Goal: Information Seeking & Learning: Learn about a topic

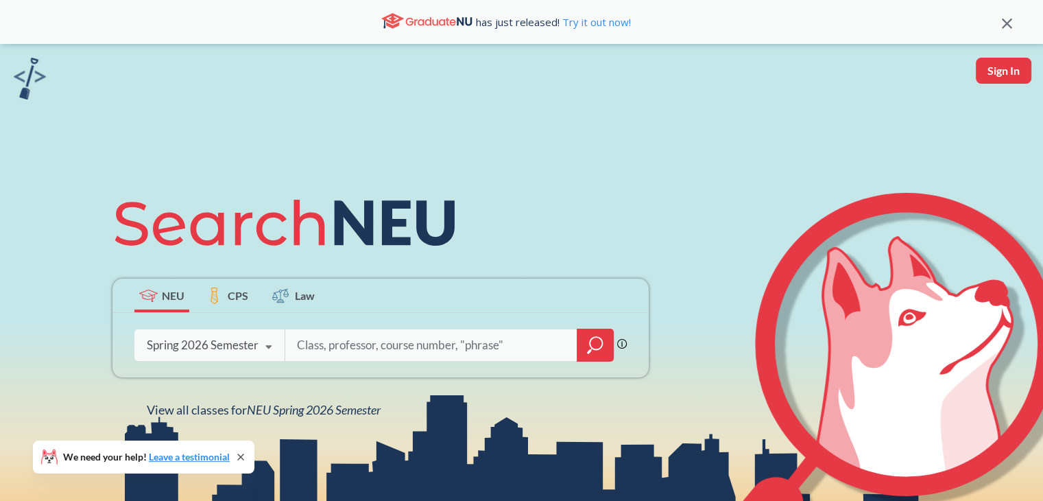
click at [383, 346] on input "search" at bounding box center [432, 344] width 272 height 29
type input "ENGW 3302"
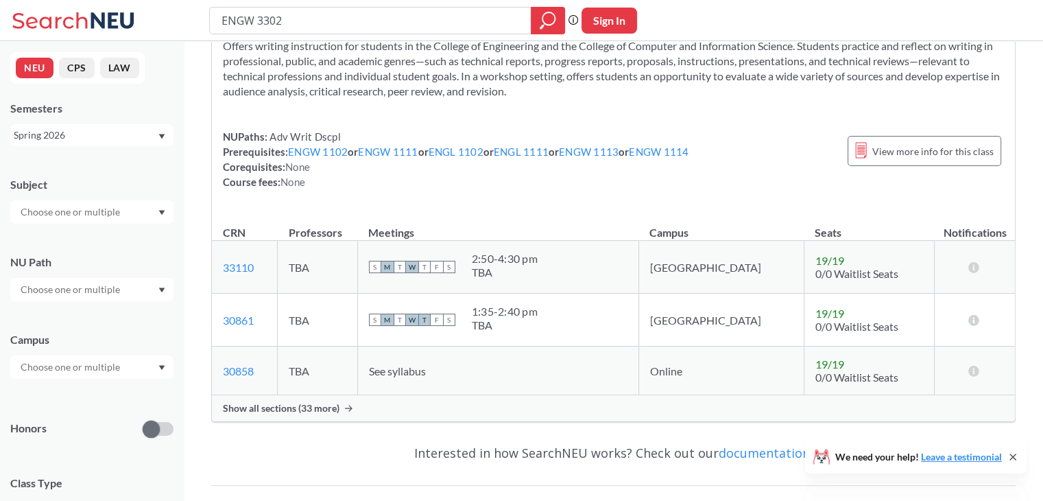
scroll to position [74, 0]
click at [330, 413] on div "Show all sections (33 more)" at bounding box center [613, 407] width 803 height 26
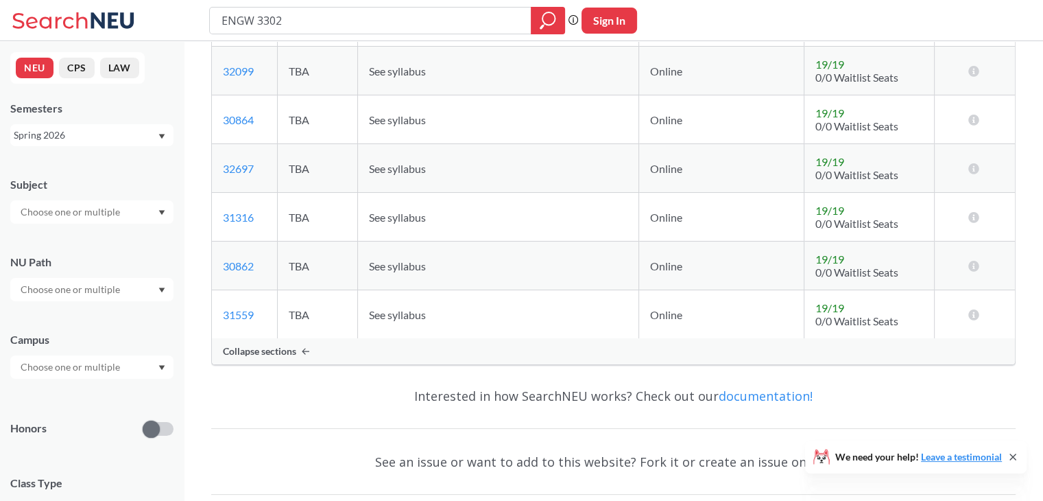
scroll to position [1470, 0]
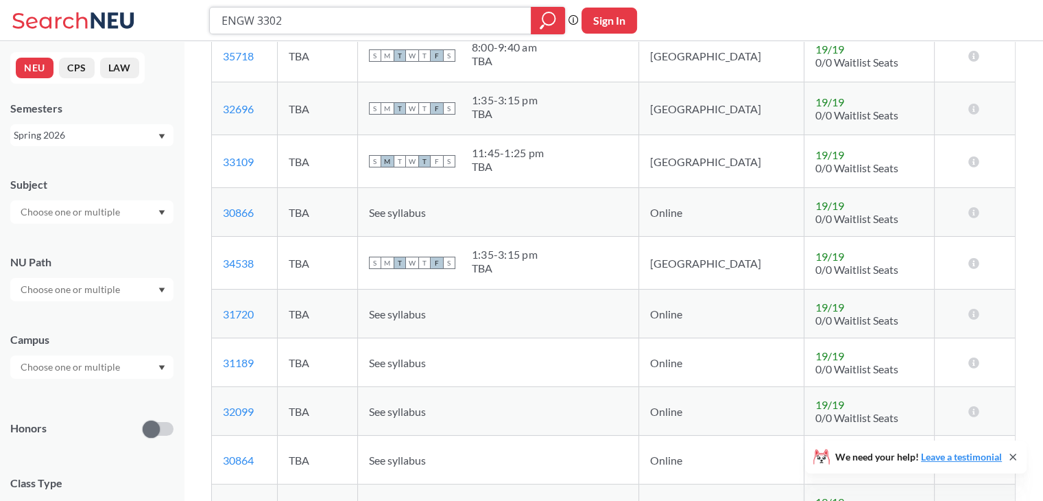
click at [299, 28] on input "ENGW 3302" at bounding box center [370, 20] width 301 height 23
type input "CS 5800"
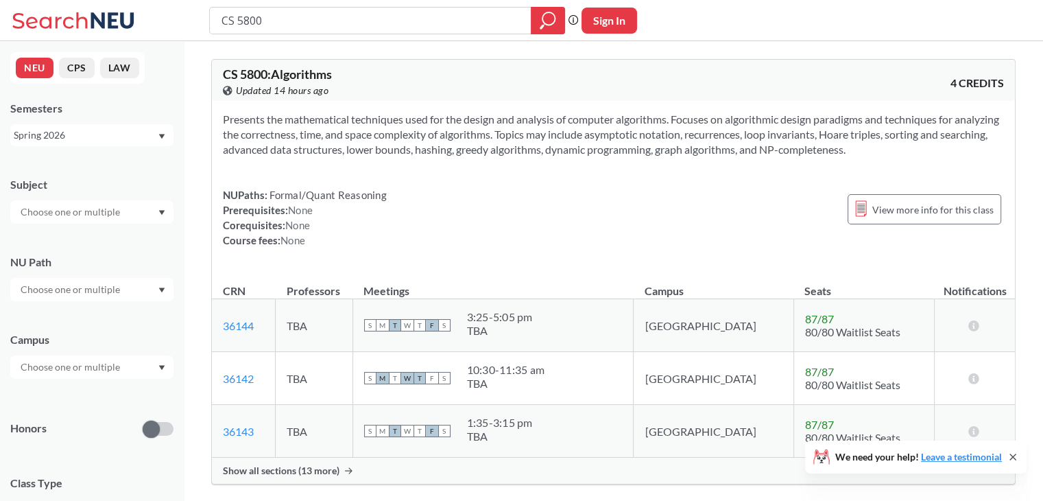
scroll to position [58, 0]
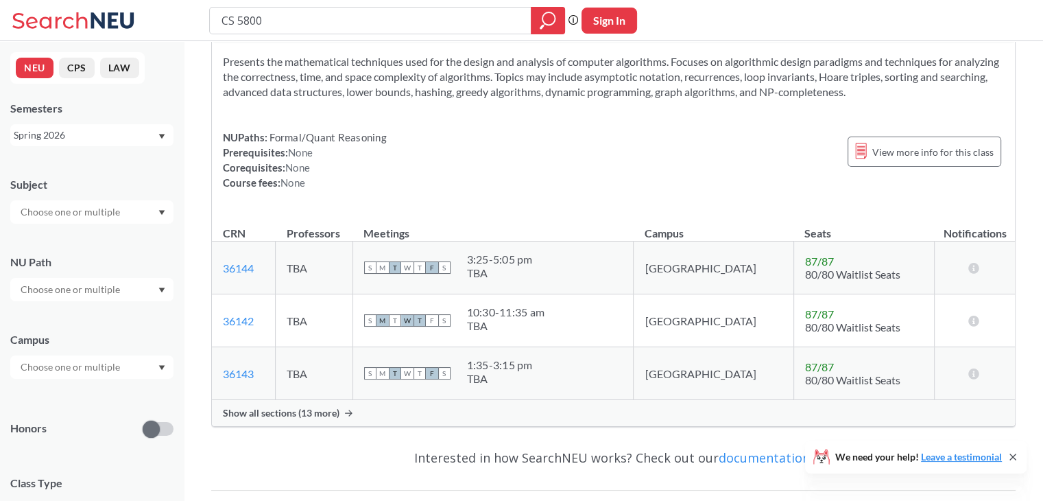
click at [361, 403] on div "Show all sections (13 more)" at bounding box center [613, 413] width 803 height 26
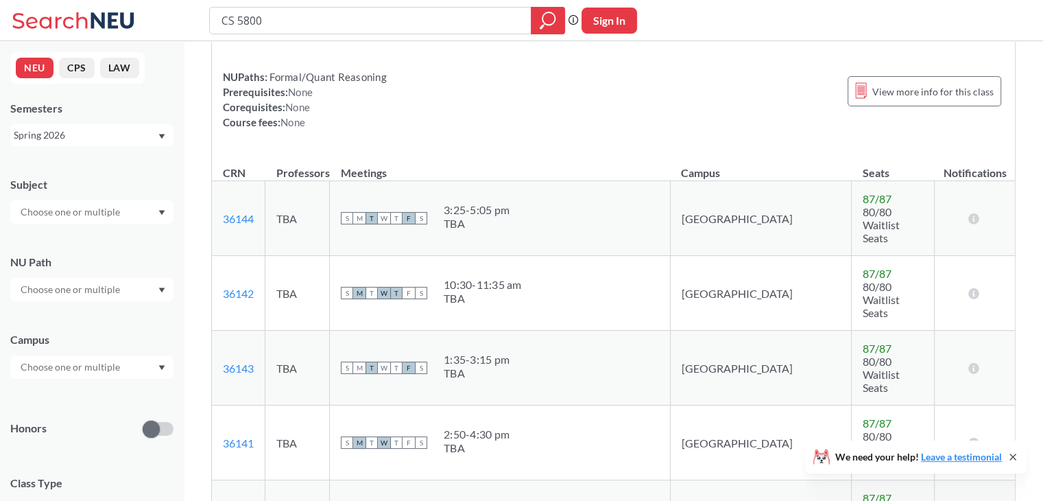
scroll to position [0, 0]
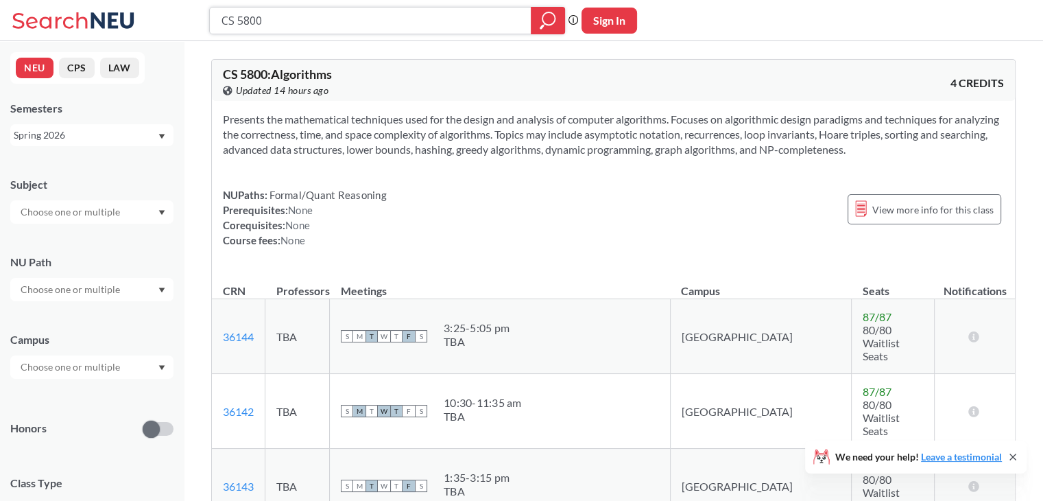
click at [384, 16] on input "CS 5800" at bounding box center [370, 20] width 301 height 23
type input "CS 6140"
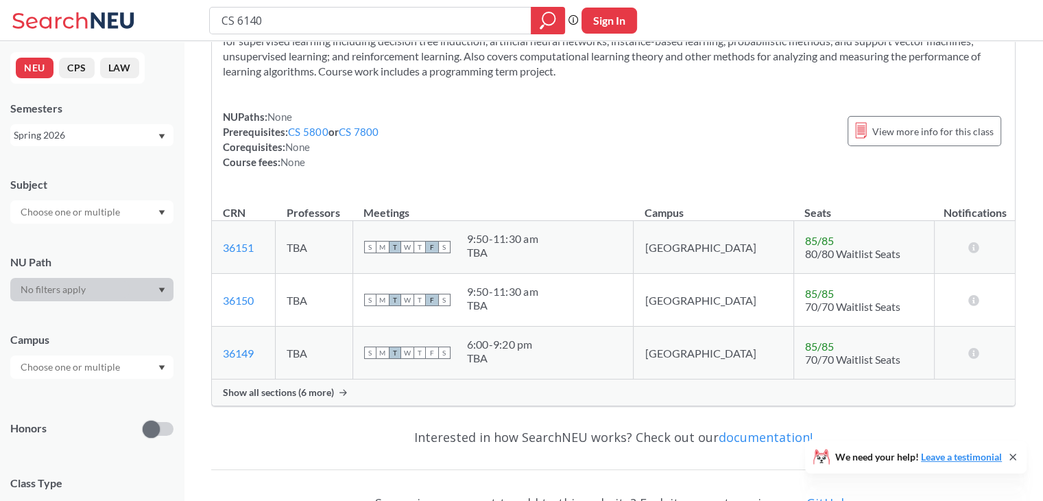
scroll to position [93, 0]
click at [388, 387] on div "Show all sections (6 more)" at bounding box center [613, 392] width 803 height 26
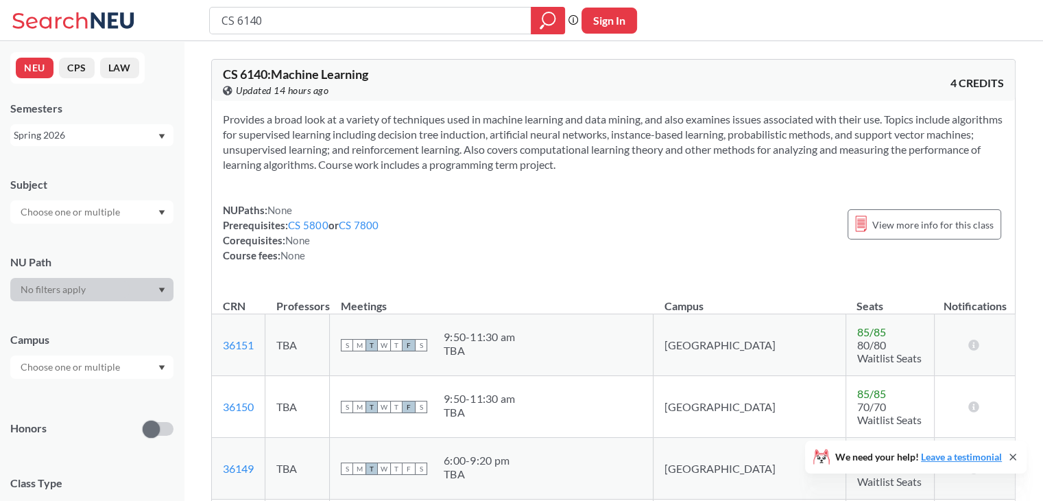
scroll to position [1, 0]
click at [287, 27] on input "CS 6140" at bounding box center [370, 20] width 301 height 23
type input "DS 4400"
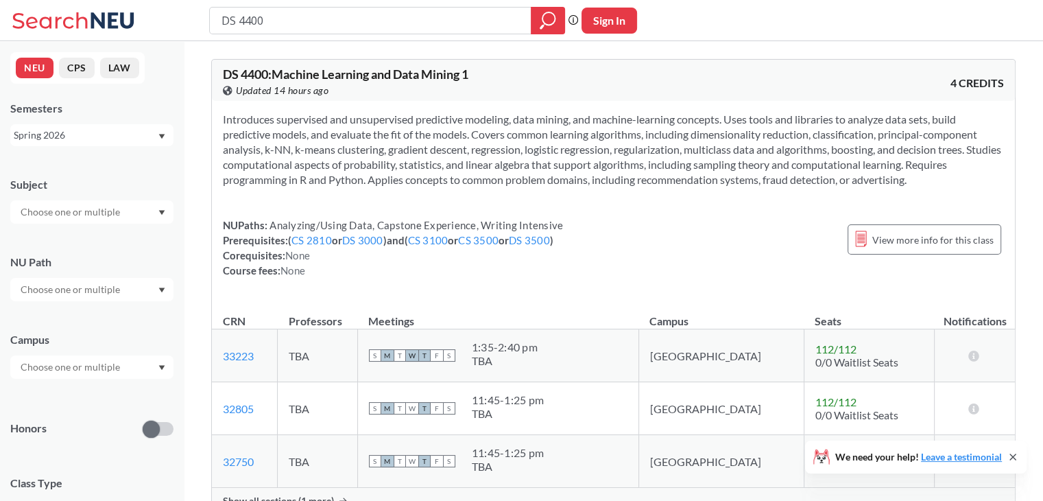
click at [71, 149] on div "NEU CPS LAW Semesters Spring 2026 Subject NU Path Campus Honors Class Type Lect…" at bounding box center [92, 270] width 184 height 459
click at [65, 162] on div "NEU CPS LAW Semesters Spring 2026 Subject NU Path Campus Honors Class Type Lect…" at bounding box center [92, 270] width 184 height 459
click at [83, 127] on div "Spring 2026" at bounding box center [91, 135] width 163 height 22
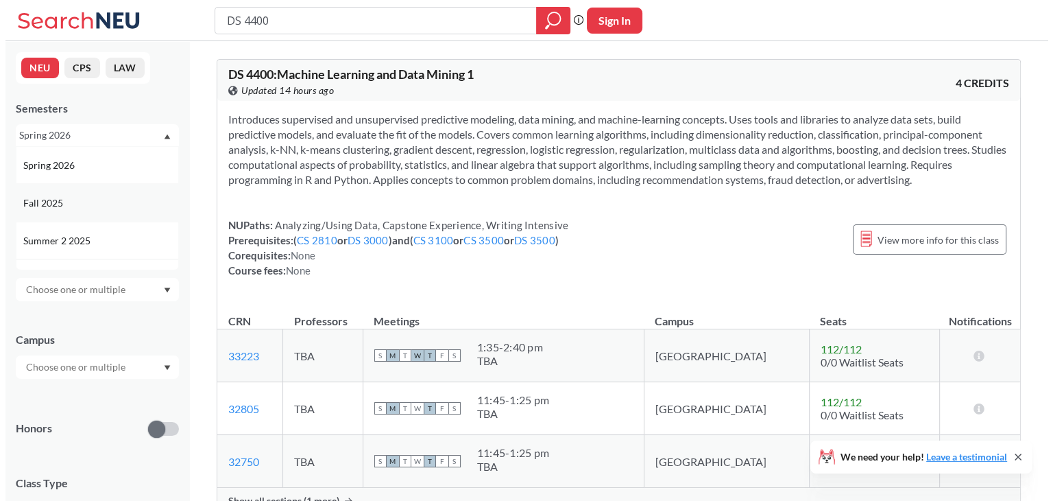
scroll to position [46, 0]
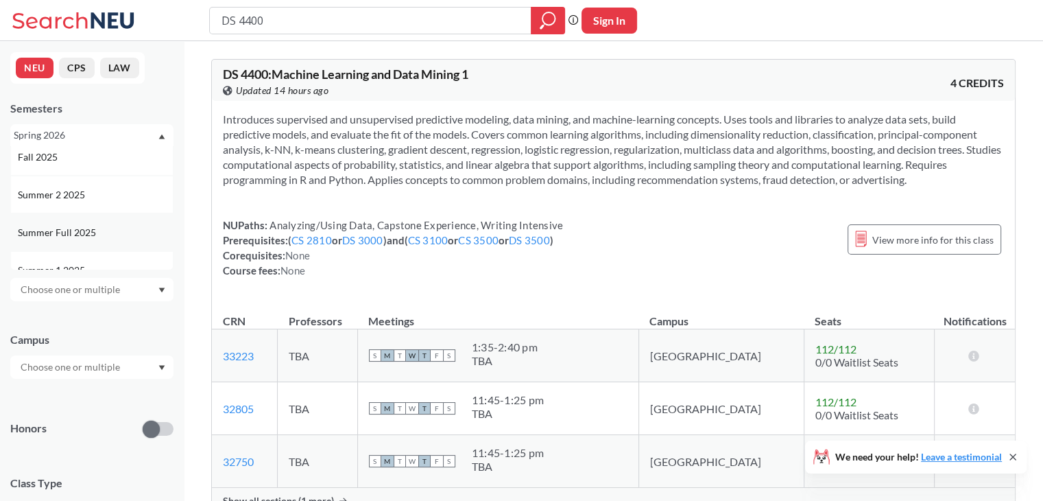
click at [81, 230] on span "Summer Full 2025" at bounding box center [58, 232] width 81 height 15
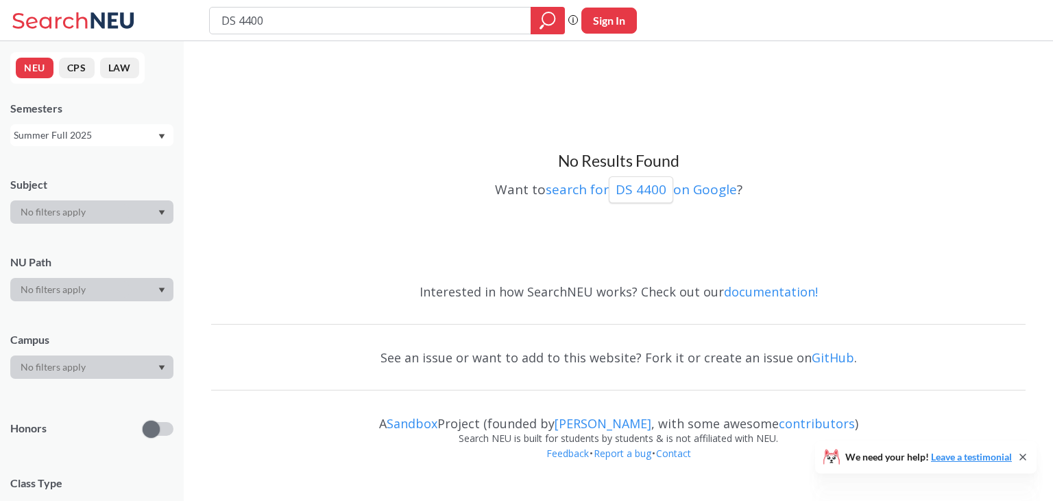
click at [269, 16] on input "DS 4400" at bounding box center [370, 20] width 301 height 23
click at [90, 131] on div "Summer Full 2025" at bounding box center [85, 135] width 143 height 15
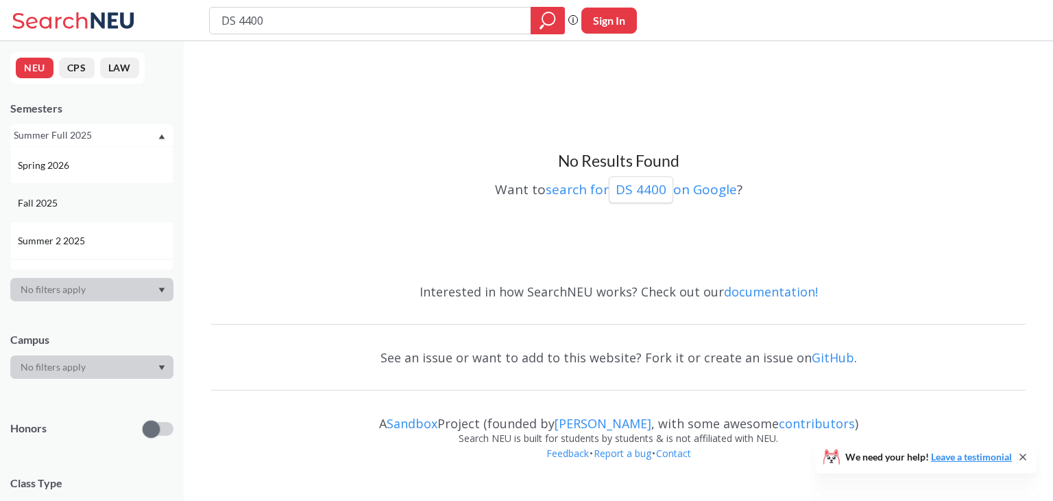
click at [67, 204] on div "Fall 2025" at bounding box center [95, 202] width 155 height 15
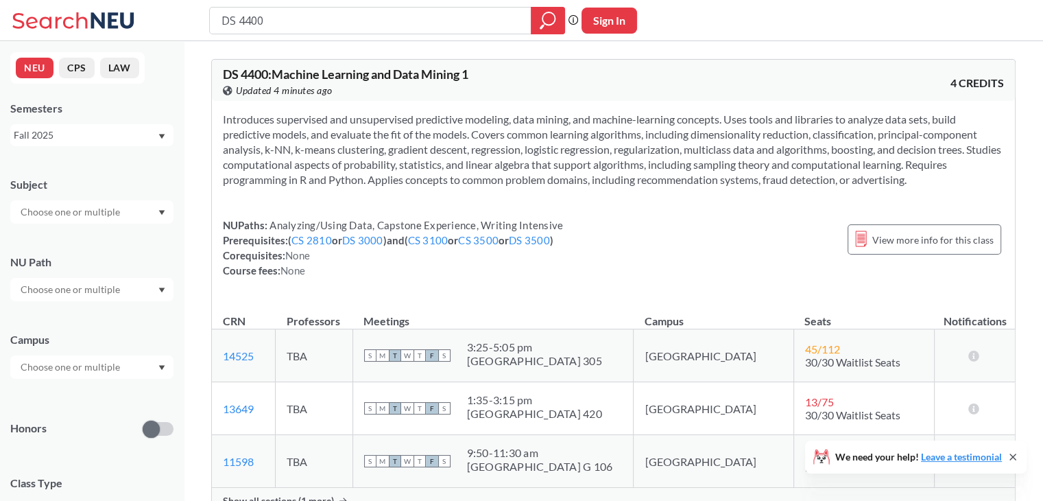
click at [248, 24] on input "DS 4400" at bounding box center [370, 20] width 301 height 23
type input "d"
type input "c"
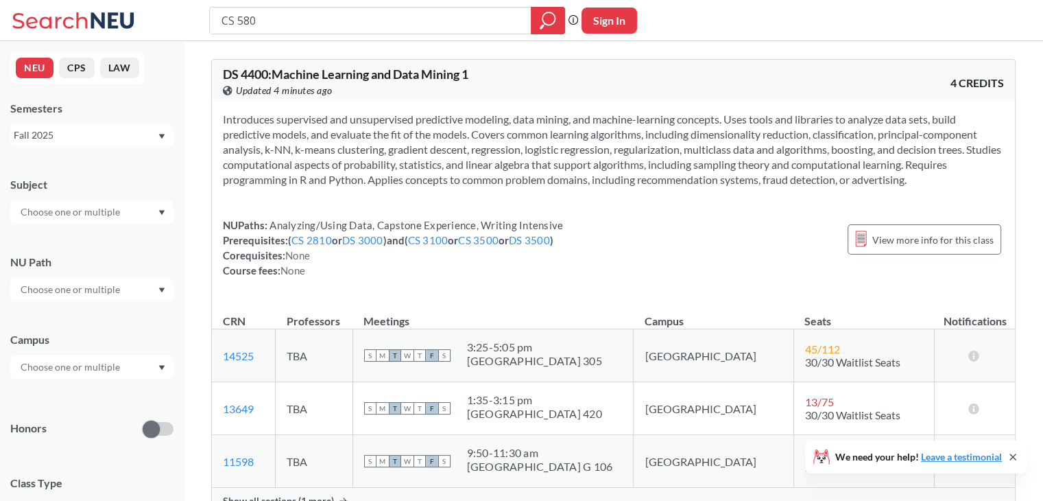
type input "CS 5800"
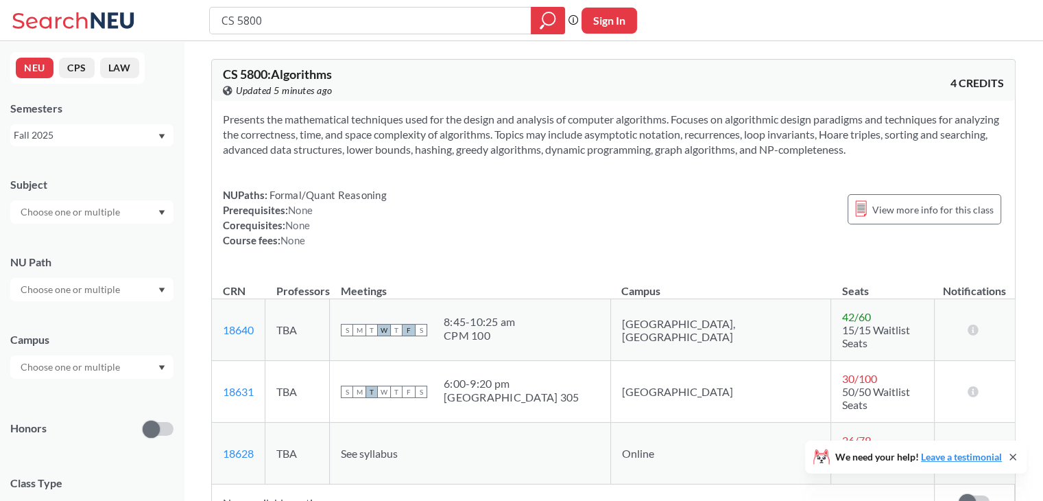
click at [302, 13] on input "CS 5800" at bounding box center [370, 20] width 301 height 23
type input "C"
type input "CS 6140"
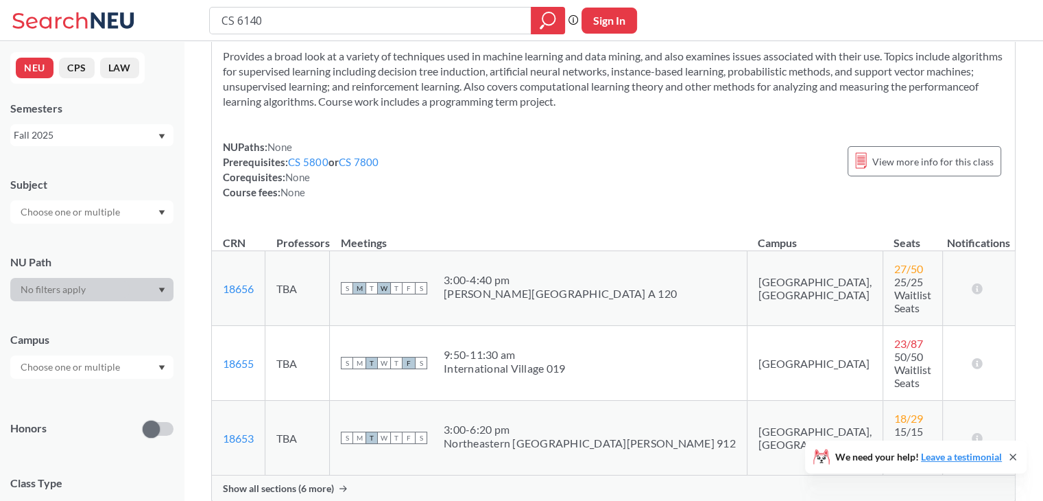
click at [374, 475] on div "Show all sections (6 more)" at bounding box center [613, 488] width 803 height 26
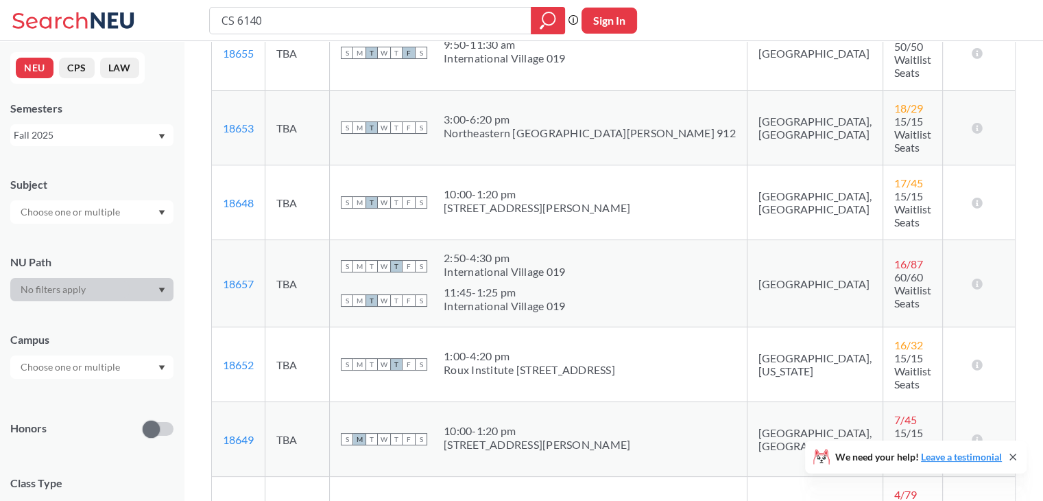
scroll to position [374, 0]
click at [74, 136] on div "Fall 2025" at bounding box center [85, 135] width 143 height 15
click at [75, 167] on div "Spring 2026" at bounding box center [95, 165] width 155 height 15
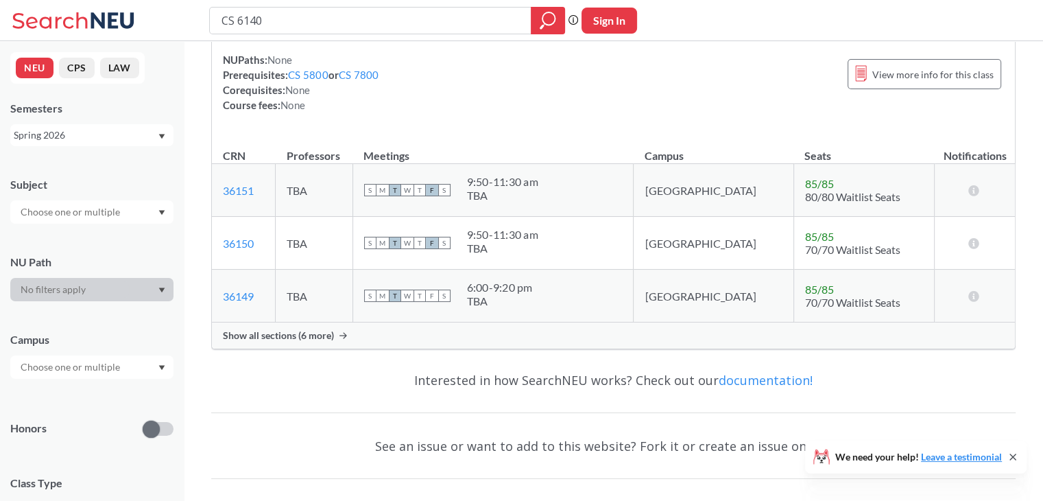
scroll to position [151, 0]
click at [306, 326] on div "Show all sections (6 more)" at bounding box center [613, 335] width 803 height 26
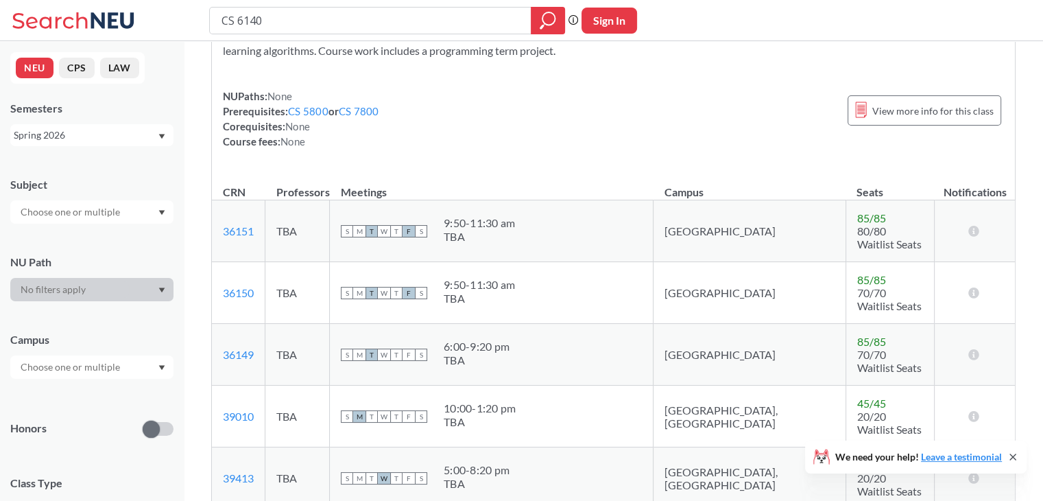
scroll to position [115, 0]
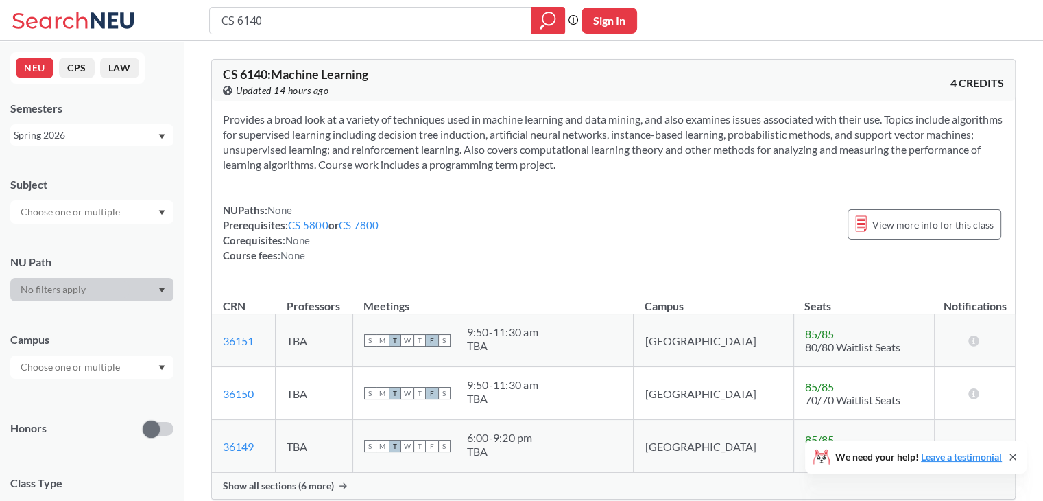
click at [82, 128] on div "Spring 2026" at bounding box center [85, 135] width 143 height 15
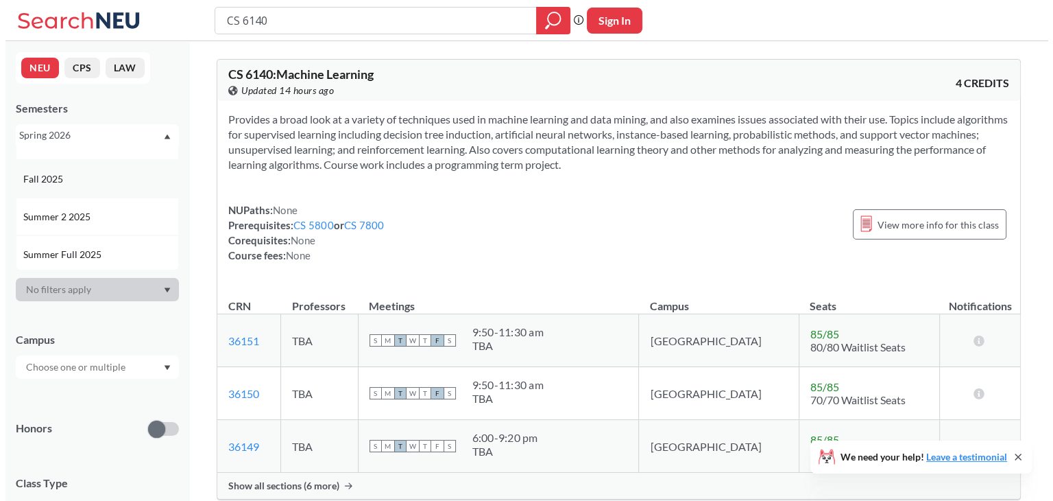
scroll to position [25, 0]
click at [70, 247] on span "Summer Full 2025" at bounding box center [58, 253] width 81 height 15
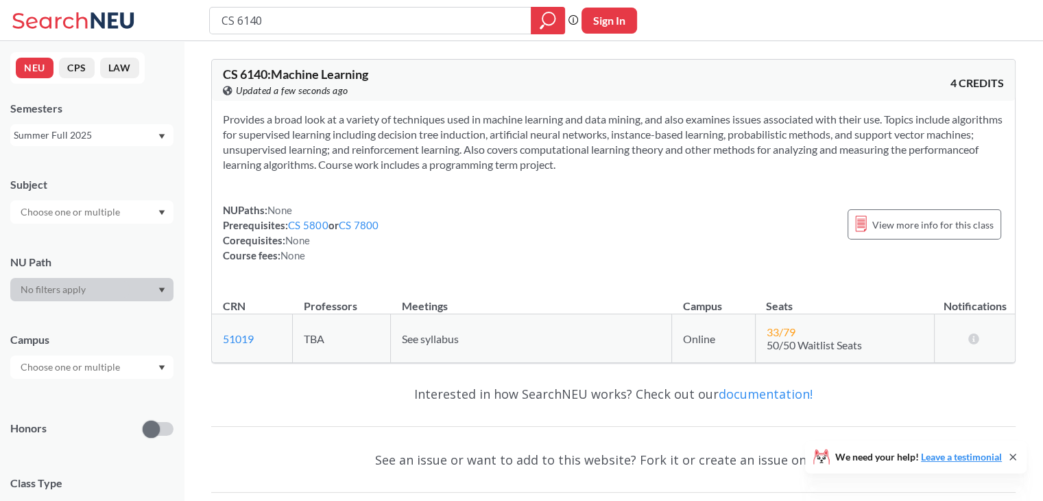
click at [74, 142] on div "Summer Full 2025" at bounding box center [91, 135] width 163 height 22
click at [86, 206] on div "Fall 2025" at bounding box center [95, 202] width 155 height 15
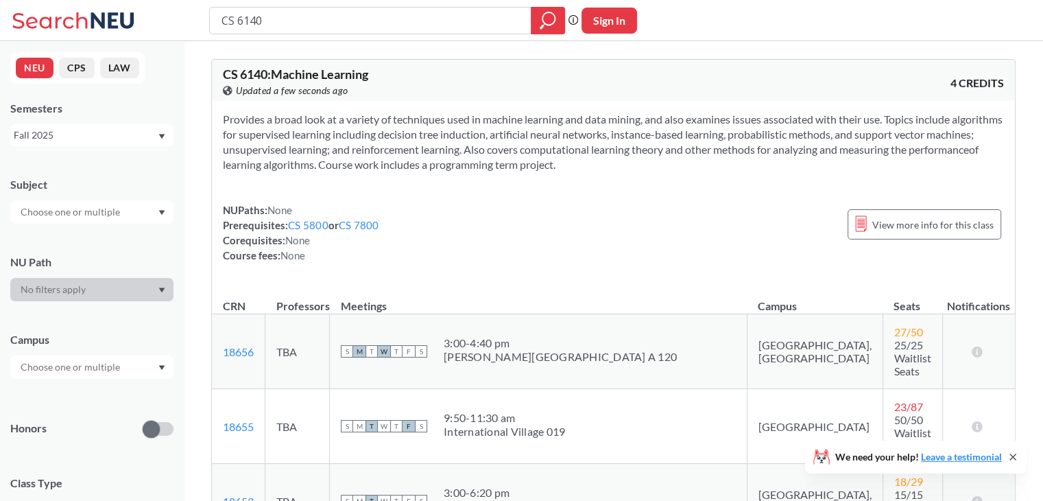
click at [93, 136] on div "Fall 2025" at bounding box center [85, 135] width 143 height 15
click at [101, 158] on div "Spring 2026" at bounding box center [95, 165] width 155 height 15
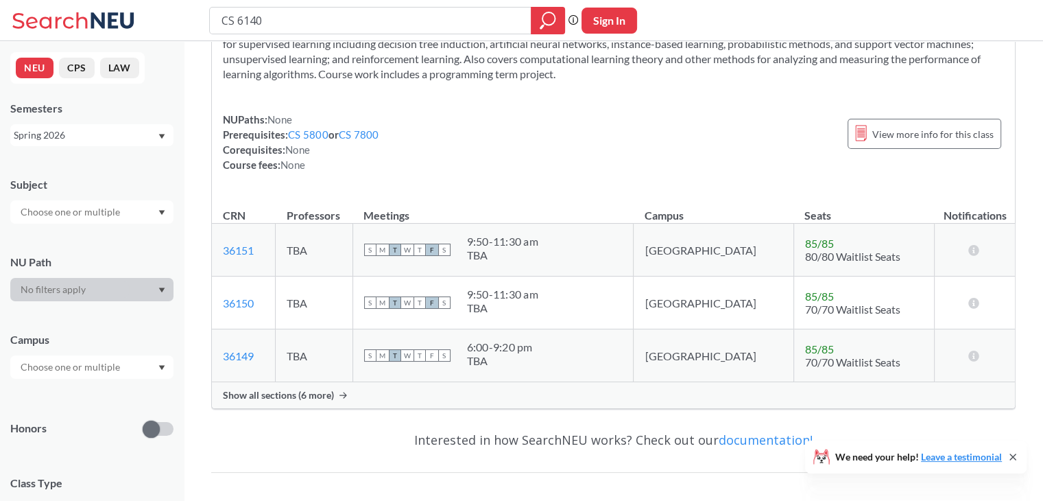
scroll to position [7, 0]
